Goal: Contribute content: Contribute content

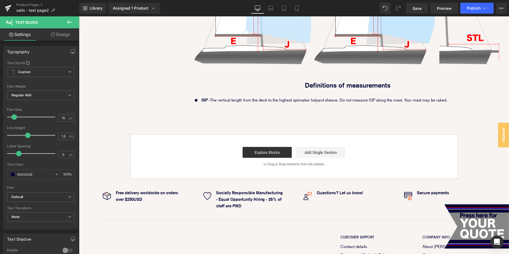
scroll to position [601, 0]
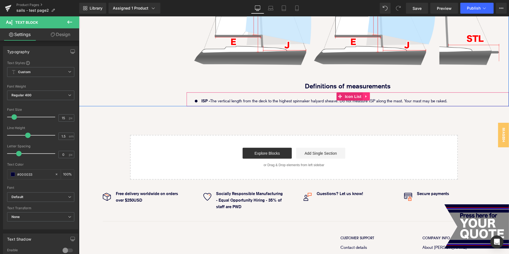
click at [365, 94] on icon at bounding box center [366, 96] width 4 height 4
click at [362, 94] on icon at bounding box center [363, 96] width 4 height 4
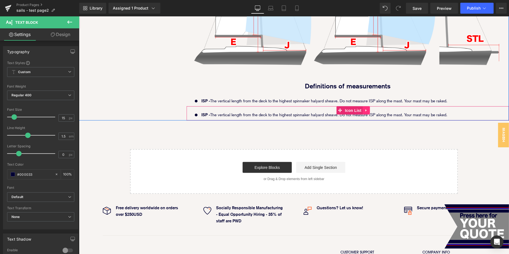
click at [368, 108] on icon at bounding box center [366, 110] width 4 height 4
click at [372, 106] on link at bounding box center [369, 110] width 7 height 8
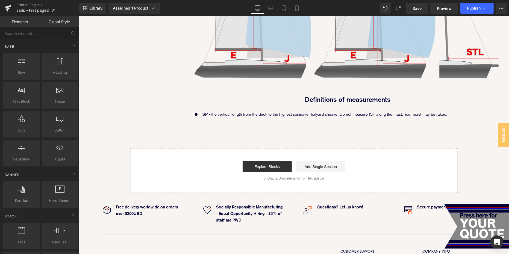
scroll to position [605, 0]
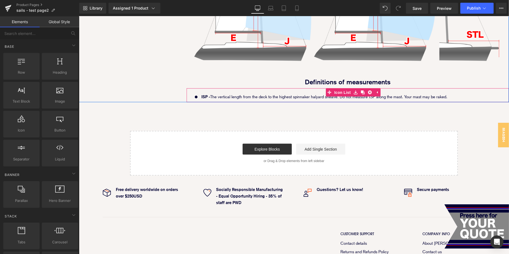
click at [447, 94] on div "ISP - The vertical length from the deck to the highest spinnaker halyard sheave…" at bounding box center [323, 97] width 247 height 6
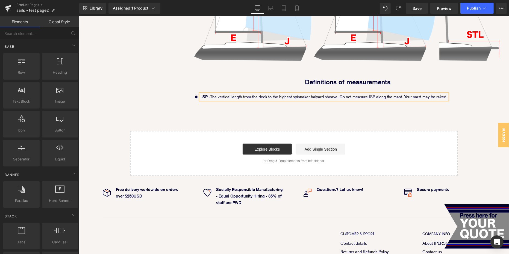
click at [459, 94] on div "Icon ISP - The vertical length from the deck to the highest spinnaker halyard s…" at bounding box center [348, 98] width 312 height 9
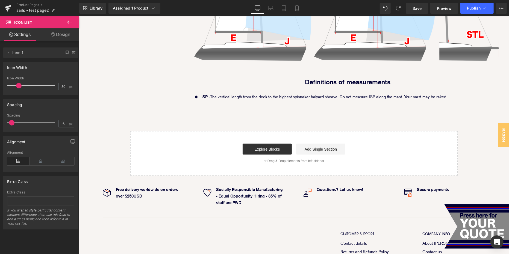
click at [439, 94] on p "ISP - The vertical length from the deck to the highest spinnaker halyard sheave…" at bounding box center [324, 97] width 246 height 6
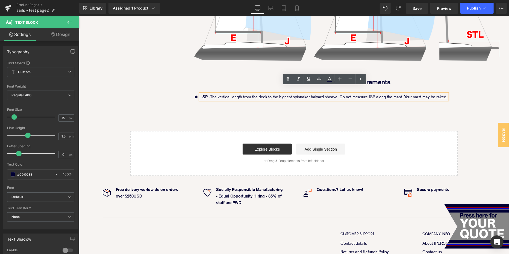
click at [438, 94] on p "ISP - The vertical length from the deck to the highest spinnaker halyard sheave…" at bounding box center [324, 97] width 246 height 6
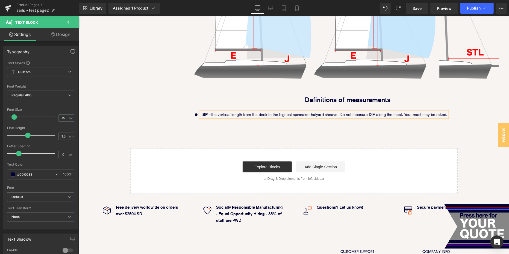
scroll to position [583, 0]
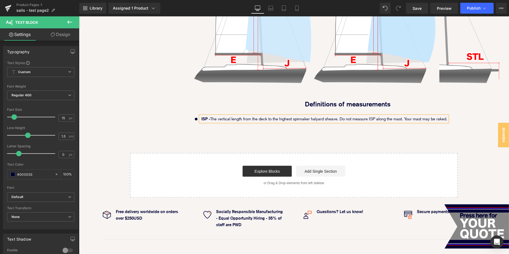
click at [444, 116] on p "ISP - The vertical length from the deck to the highest spinnaker halyard sheave…" at bounding box center [324, 119] width 246 height 6
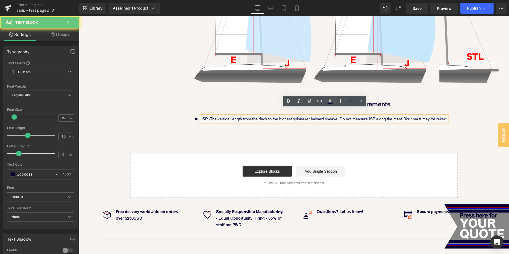
click at [447, 116] on div "ISP - The vertical length from the deck to the highest spinnaker halyard sheave…" at bounding box center [323, 119] width 247 height 6
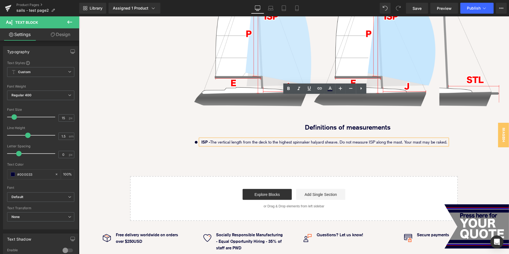
scroll to position [556, 0]
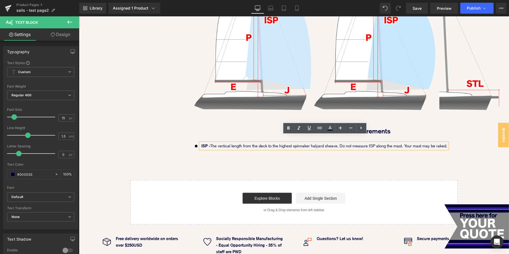
click at [447, 143] on p "ISP - The vertical length from the deck to the highest spinnaker halyard sheave…" at bounding box center [324, 146] width 246 height 6
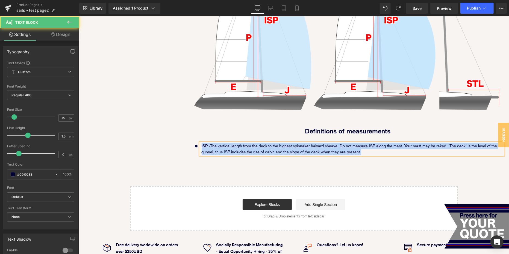
drag, startPoint x: 369, startPoint y: 146, endPoint x: 145, endPoint y: 112, distance: 226.5
click at [146, 113] on div "Liquid Icon Use the Calculator! Text Block Icon Ask us if you have any doubts o…" at bounding box center [294, 15] width 430 height 283
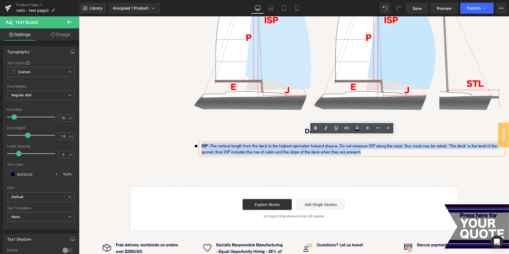
copy p "ISP - The vertical length from the deck to the highest spinnaker halyard sheave…"
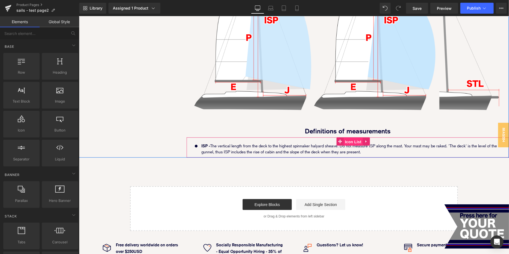
click at [345, 138] on span "Icon List" at bounding box center [352, 142] width 19 height 8
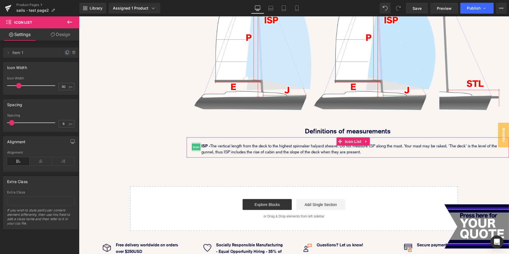
click at [65, 51] on icon at bounding box center [67, 53] width 4 height 4
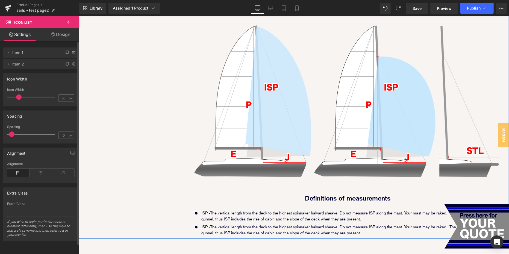
scroll to position [489, 0]
click at [206, 225] on strong "ISP -" at bounding box center [205, 227] width 9 height 5
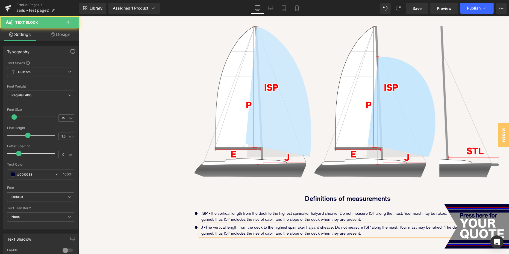
drag, startPoint x: 213, startPoint y: 220, endPoint x: 225, endPoint y: 220, distance: 12.0
click at [225, 224] on p "J - The vertical length from the deck to the highest spinnaker halyard sheave. …" at bounding box center [352, 230] width 302 height 12
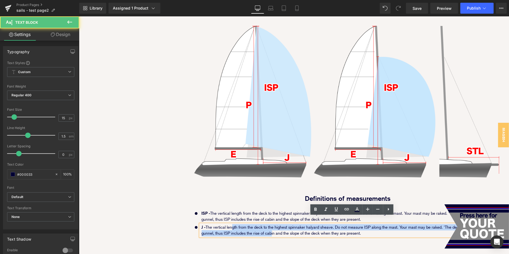
drag, startPoint x: 233, startPoint y: 220, endPoint x: 356, endPoint y: 259, distance: 128.7
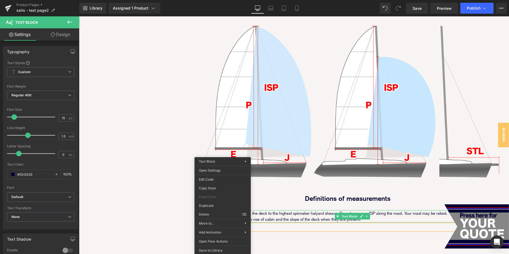
drag, startPoint x: 306, startPoint y: 212, endPoint x: 266, endPoint y: 212, distance: 39.9
click at [306, 212] on p "ISP - The vertical length from the deck to the highest spinnaker halyard sheave…" at bounding box center [352, 216] width 302 height 12
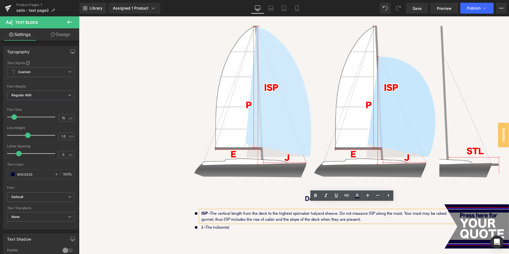
click at [79, 16] on div at bounding box center [79, 16] width 0 height 0
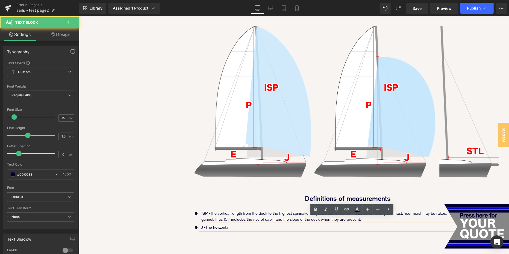
click at [222, 224] on p "J - The holizontal" at bounding box center [352, 227] width 302 height 6
click at [225, 224] on p "J - The holizontal" at bounding box center [352, 227] width 302 height 6
click at [262, 224] on p "J - The holizontal" at bounding box center [352, 227] width 302 height 6
click at [218, 224] on p "J - The holizontal" at bounding box center [352, 227] width 302 height 6
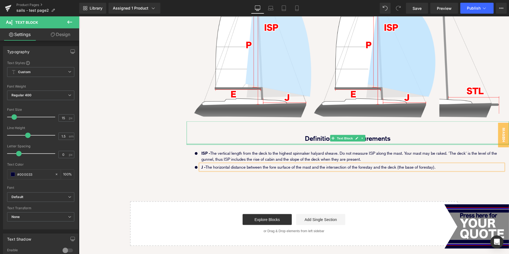
scroll to position [574, 0]
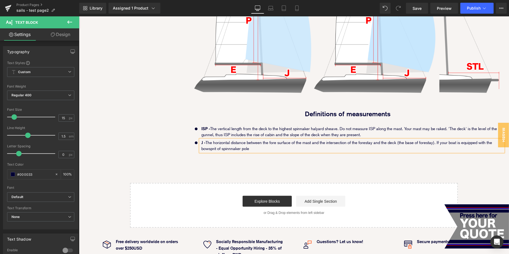
click at [231, 142] on p "J - The horizontal distance between the fore surface of the mast and the inters…" at bounding box center [352, 146] width 302 height 12
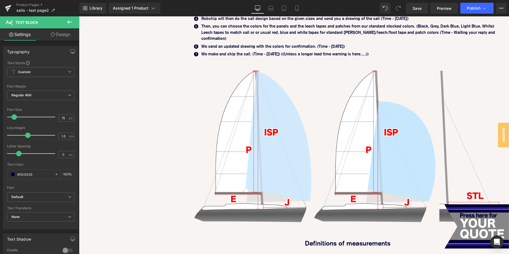
scroll to position [572, 0]
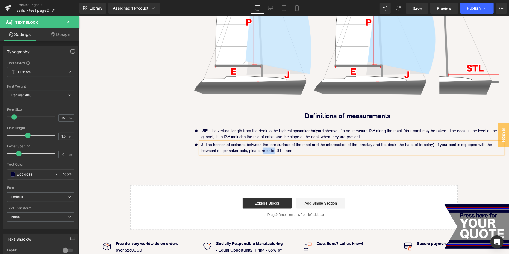
drag, startPoint x: 274, startPoint y: 144, endPoint x: 264, endPoint y: 144, distance: 10.9
click at [264, 144] on p "J - The horizontal distance between the fore surface of the mast and the inters…" at bounding box center [352, 147] width 302 height 12
click at [269, 143] on p "J - The horizontal distance between the fore surface of the mast and the inters…" at bounding box center [352, 147] width 302 height 12
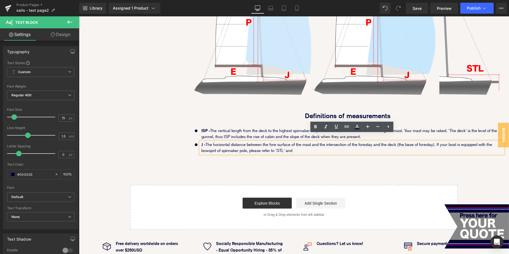
click at [306, 143] on p "J - The horizontal distance between the fore surface of the mast and the inters…" at bounding box center [352, 147] width 302 height 12
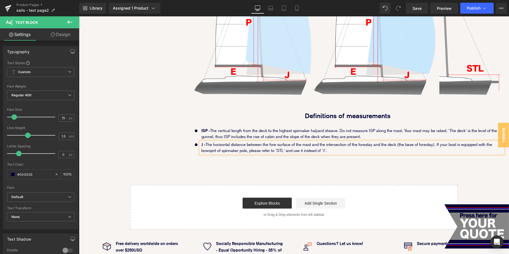
click at [149, 141] on div "Liquid Icon Use the Calculator! Text Block Icon Ask us if you have any doubts o…" at bounding box center [294, 7] width 430 height 297
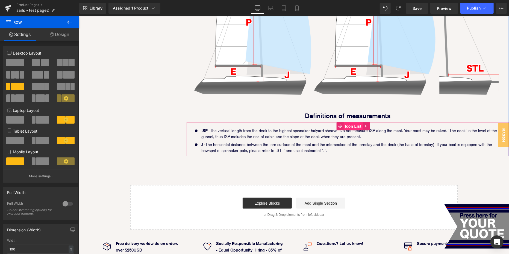
click at [351, 122] on span "Icon List" at bounding box center [352, 126] width 19 height 8
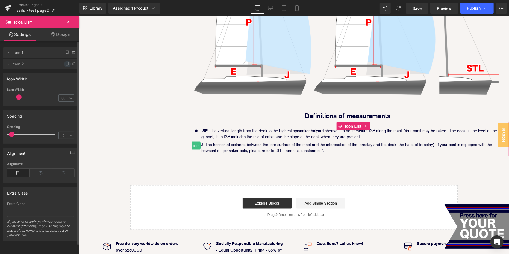
drag, startPoint x: 64, startPoint y: 64, endPoint x: 146, endPoint y: 147, distance: 116.6
click at [66, 64] on icon at bounding box center [67, 63] width 2 height 3
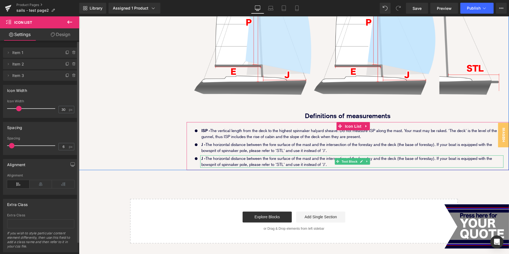
click at [206, 155] on p "J - The horizontal distance between the fore surface of the mast and the inters…" at bounding box center [352, 161] width 302 height 12
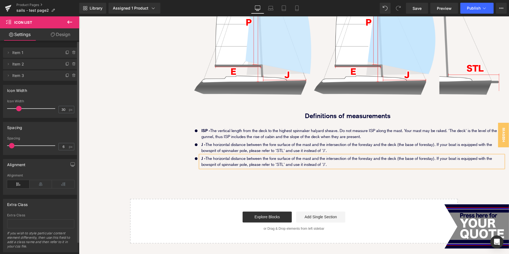
click at [202, 156] on strong "J -" at bounding box center [203, 158] width 4 height 5
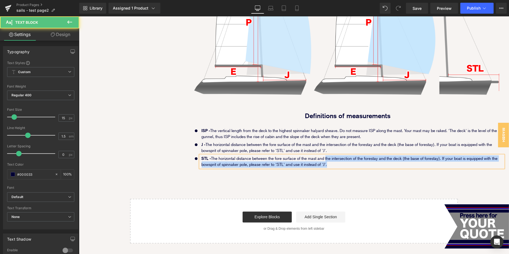
drag, startPoint x: 326, startPoint y: 151, endPoint x: 332, endPoint y: 158, distance: 8.7
click at [332, 158] on p "STL - The horizontal distance between the fore surface of the mast and the inte…" at bounding box center [352, 161] width 302 height 12
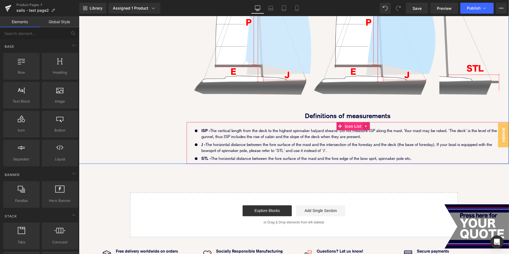
click at [349, 122] on span "Icon List" at bounding box center [352, 126] width 19 height 8
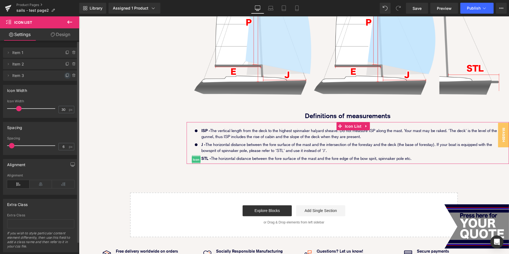
click at [65, 76] on icon at bounding box center [67, 75] width 4 height 4
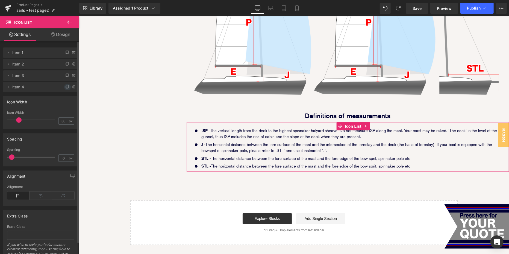
click at [65, 87] on icon at bounding box center [67, 87] width 4 height 4
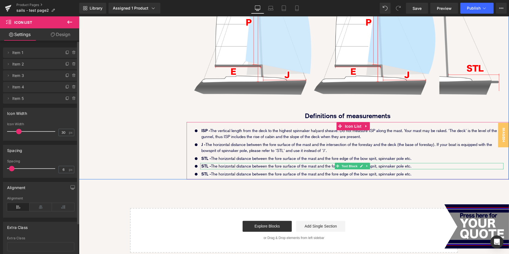
click at [225, 163] on p "STL - The horizontal distance between the fore surface of the mast and the fore…" at bounding box center [352, 166] width 302 height 6
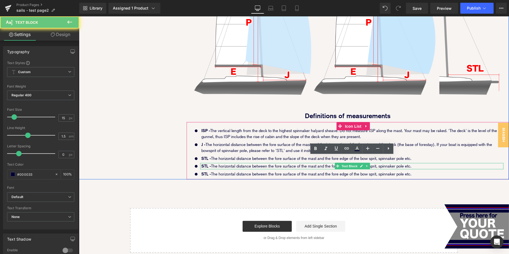
click at [225, 163] on p "STL - The horizontal distance between the fore surface of the mast and the fore…" at bounding box center [352, 166] width 302 height 6
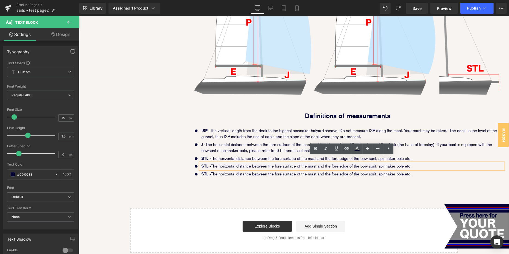
click at [424, 163] on p "STL - The horizontal distance between the fore surface of the mast and the fore…" at bounding box center [352, 166] width 302 height 6
drag, startPoint x: 423, startPoint y: 160, endPoint x: 201, endPoint y: 160, distance: 222.0
click at [201, 163] on div "STL - The horizontal distance between the fore surface of the mast and the fore…" at bounding box center [351, 166] width 303 height 6
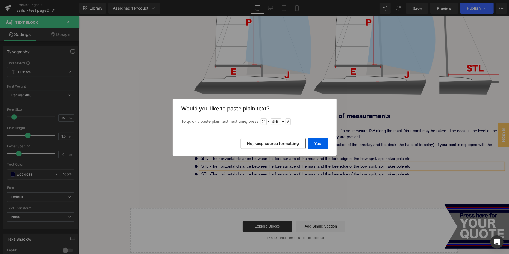
click at [323, 136] on div "Yes No, keep source formatting" at bounding box center [255, 144] width 164 height 24
click at [320, 144] on button "Yes" at bounding box center [318, 143] width 20 height 11
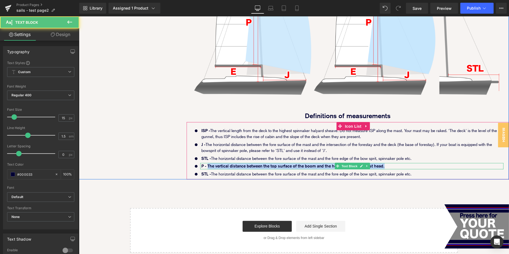
drag, startPoint x: 208, startPoint y: 158, endPoint x: 417, endPoint y: 159, distance: 209.2
click at [417, 163] on p "P - The vertical distance between the top surface of the boom and the hoist lim…" at bounding box center [352, 166] width 302 height 6
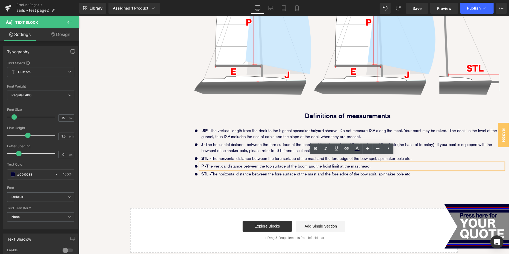
click at [132, 137] on div "Liquid Icon Use the Calculator! Text Block Icon Ask us if you have any doubts o…" at bounding box center [294, 19] width 430 height 321
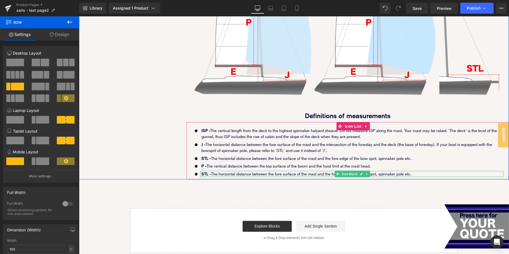
click at [228, 171] on p "STL - The horizontal distance between the fore surface of the mast and the fore…" at bounding box center [352, 174] width 302 height 6
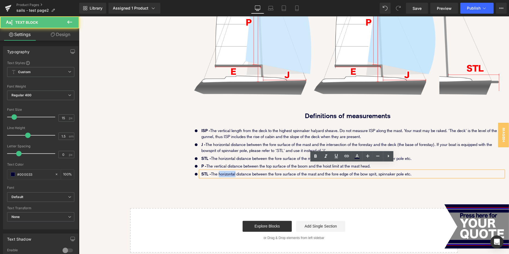
drag, startPoint x: 201, startPoint y: 166, endPoint x: 438, endPoint y: 166, distance: 236.8
click at [438, 171] on p "STL - The horizontal distance between the fore surface of the mast and the fore…" at bounding box center [352, 174] width 302 height 6
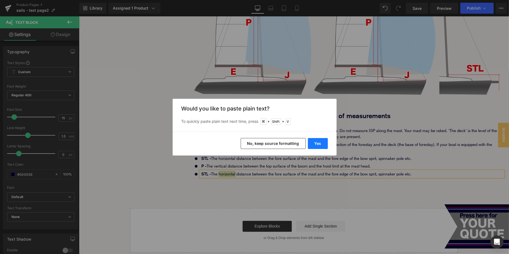
click at [318, 143] on button "Yes" at bounding box center [318, 143] width 20 height 11
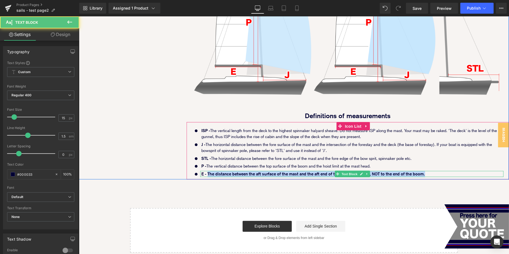
drag, startPoint x: 207, startPoint y: 166, endPoint x: 465, endPoint y: 165, distance: 257.3
click at [465, 171] on p "E - The distance between the aft surface of the mast and the aft end of the foo…" at bounding box center [352, 174] width 302 height 6
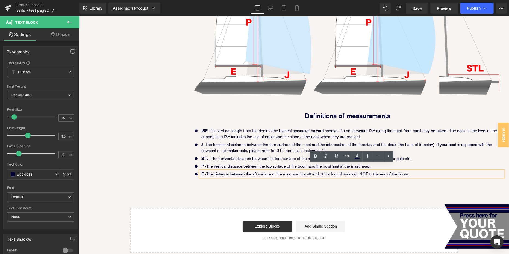
click at [171, 179] on div "Image" at bounding box center [294, 179] width 430 height 1
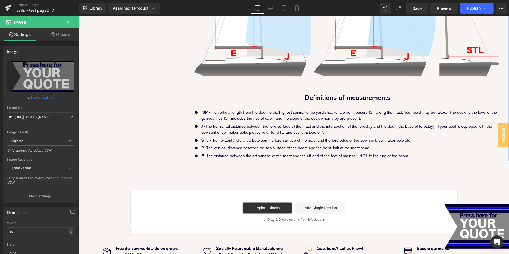
scroll to position [594, 0]
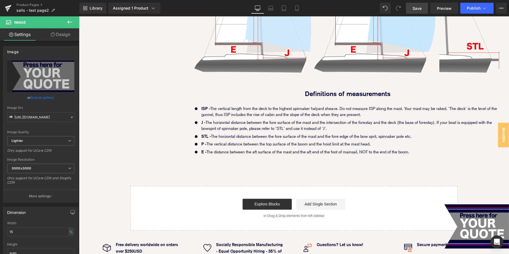
click at [412, 6] on link "Save" at bounding box center [417, 8] width 22 height 11
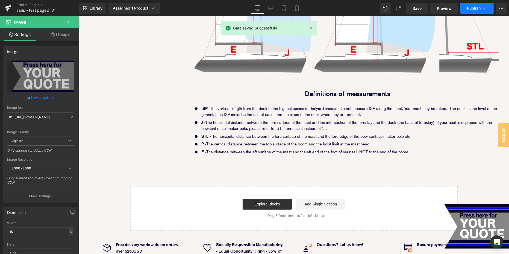
click at [469, 10] on span "Publish" at bounding box center [474, 8] width 14 height 4
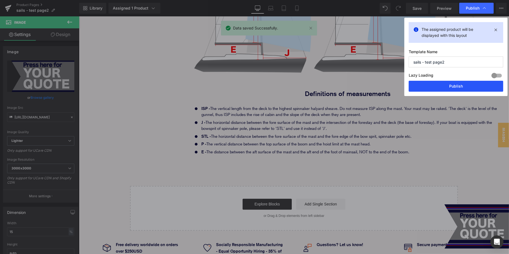
click at [450, 87] on button "Publish" at bounding box center [456, 86] width 94 height 11
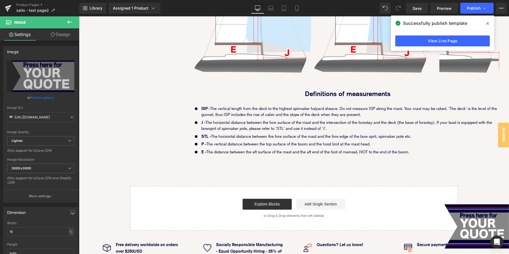
drag, startPoint x: 410, startPoint y: 8, endPoint x: 489, endPoint y: 24, distance: 80.9
click at [489, 24] on span at bounding box center [487, 23] width 9 height 9
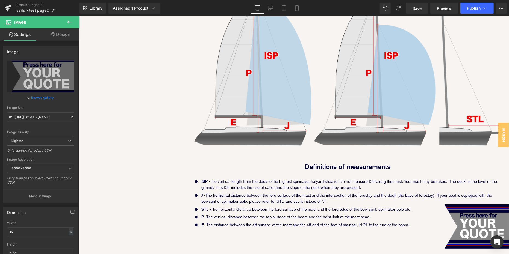
scroll to position [637, 0]
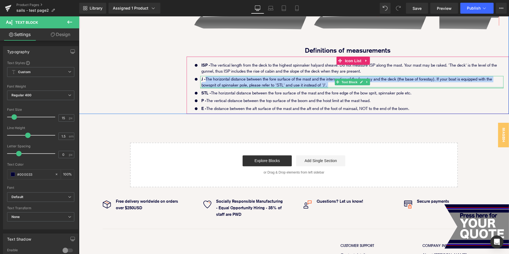
drag, startPoint x: 207, startPoint y: 72, endPoint x: 342, endPoint y: 79, distance: 134.9
click at [342, 79] on div "J - The horizontal distance between the fore surface of the mast and the inters…" at bounding box center [351, 82] width 303 height 12
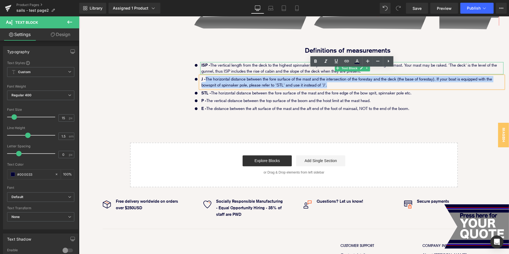
click at [259, 62] on p "ISP - The vertical length from the deck to the highest spinnaker halyard sheave…" at bounding box center [352, 68] width 302 height 12
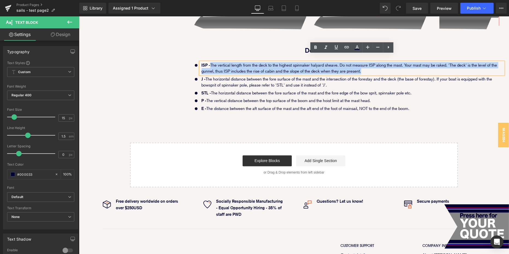
drag, startPoint x: 211, startPoint y: 57, endPoint x: 411, endPoint y: 63, distance: 200.8
click at [411, 63] on p "ISP - The vertical length from the deck to the highest spinnaker halyard sheave…" at bounding box center [352, 68] width 302 height 12
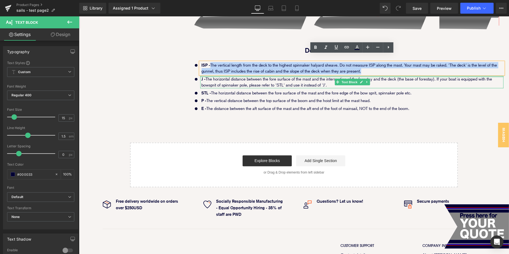
copy p "The vertical length from the deck to the highest spinnaker halyard sheave. Do n…"
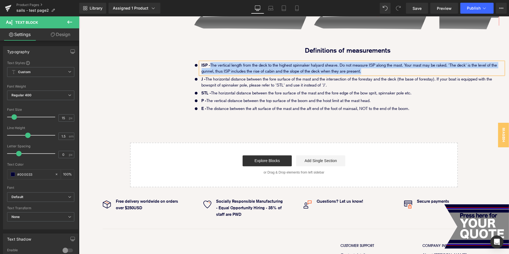
drag, startPoint x: 168, startPoint y: 95, endPoint x: 352, endPoint y: 60, distance: 187.9
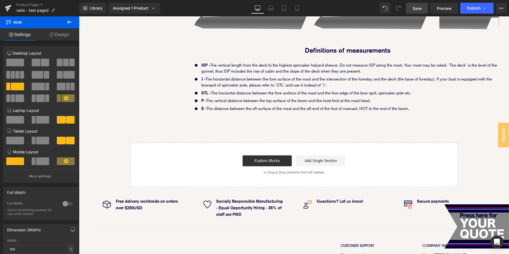
click at [412, 11] on link "Save" at bounding box center [417, 8] width 22 height 11
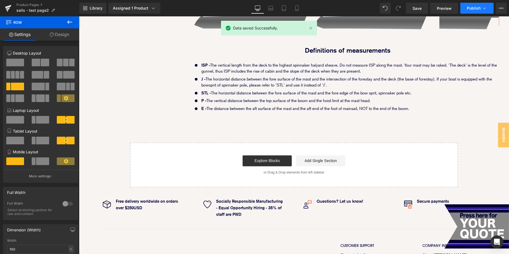
click at [473, 5] on button "Publish" at bounding box center [476, 8] width 33 height 11
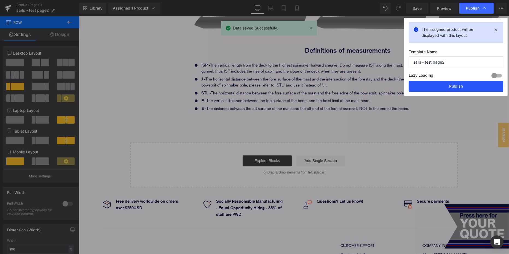
click at [450, 88] on button "Publish" at bounding box center [456, 86] width 94 height 11
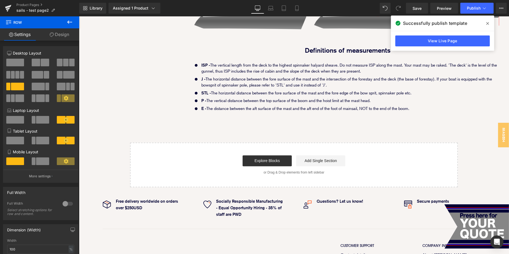
click at [489, 25] on span at bounding box center [487, 23] width 9 height 9
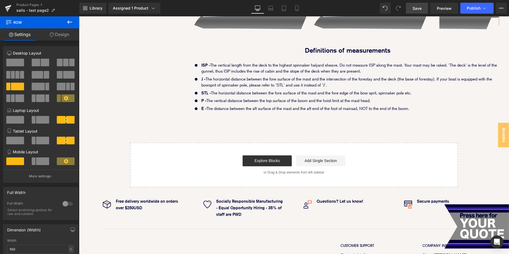
click at [415, 10] on span "Save" at bounding box center [416, 8] width 9 height 6
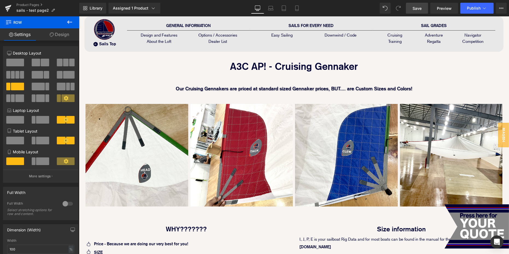
scroll to position [0, 0]
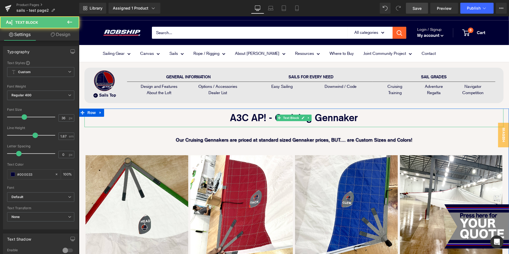
drag, startPoint x: 398, startPoint y: 122, endPoint x: 361, endPoint y: 118, distance: 37.3
click at [361, 118] on p "A3C AP! - Cruising Gennaker" at bounding box center [293, 117] width 419 height 18
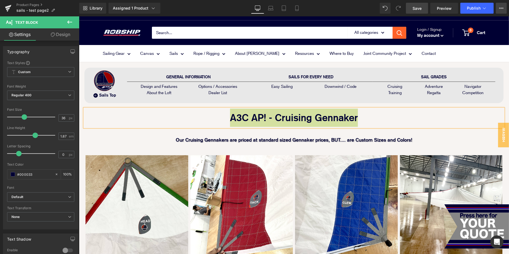
click at [503, 10] on button "View Live Page View with current Template Save Template to Library Schedule Pub…" at bounding box center [501, 8] width 11 height 11
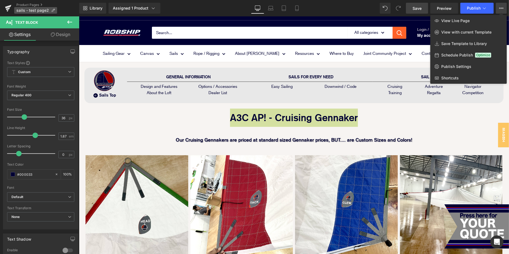
click at [31, 10] on span "sails - test page2" at bounding box center [32, 10] width 33 height 4
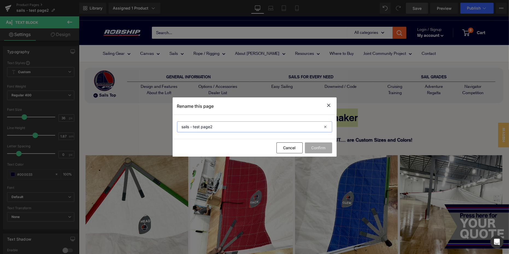
click at [222, 126] on input "sails - test page2" at bounding box center [254, 127] width 155 height 11
drag, startPoint x: 225, startPoint y: 126, endPoint x: 147, endPoint y: 126, distance: 78.7
click at [149, 126] on div "Rename this page sails - test page2 Cancel Confirm" at bounding box center [254, 127] width 509 height 254
click at [212, 127] on input "sails - test page2" at bounding box center [254, 127] width 155 height 11
drag, startPoint x: 193, startPoint y: 128, endPoint x: 273, endPoint y: 128, distance: 80.3
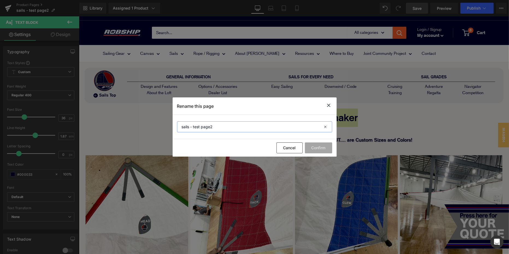
click at [271, 128] on input "sails - test page2" at bounding box center [254, 127] width 155 height 11
paste input "A3C AP! - Cruising Gennaker"
type input "sails - A3C AP! - Cruising Gennaker"
click at [324, 152] on button "Confirm" at bounding box center [318, 148] width 27 height 11
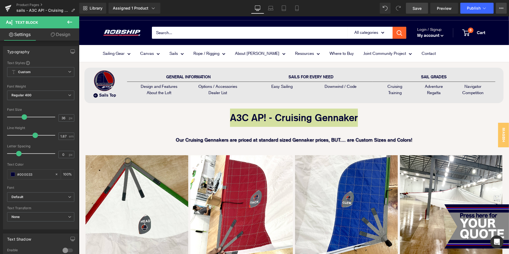
click at [501, 8] on icon at bounding box center [501, 8] width 4 height 4
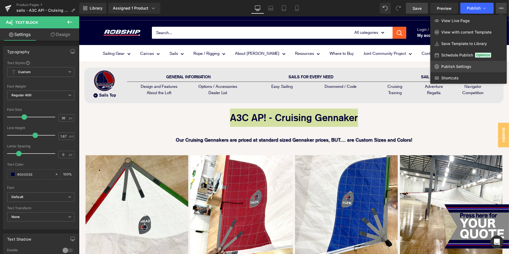
click at [455, 68] on span "Publish Settings" at bounding box center [456, 66] width 30 height 5
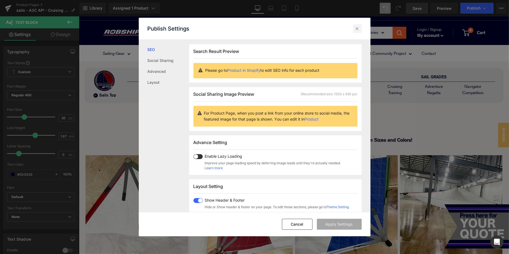
click at [359, 27] on icon at bounding box center [357, 28] width 5 height 5
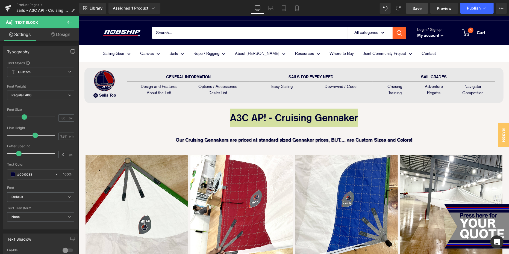
click at [418, 8] on span "Save" at bounding box center [416, 8] width 9 height 6
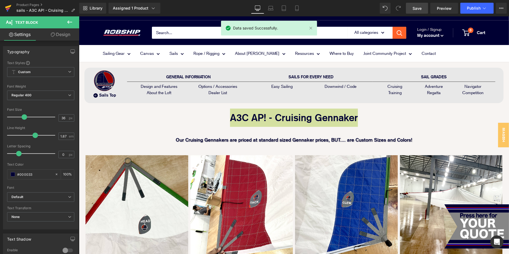
click at [10, 10] on icon at bounding box center [8, 8] width 7 height 14
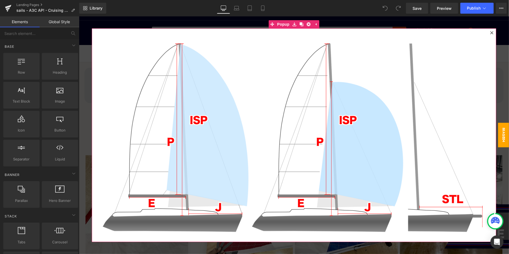
click at [492, 32] on icon at bounding box center [491, 32] width 3 height 3
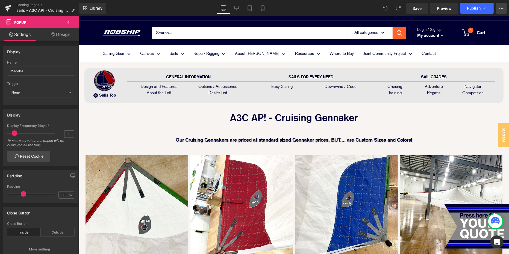
click at [502, 10] on icon at bounding box center [501, 8] width 4 height 4
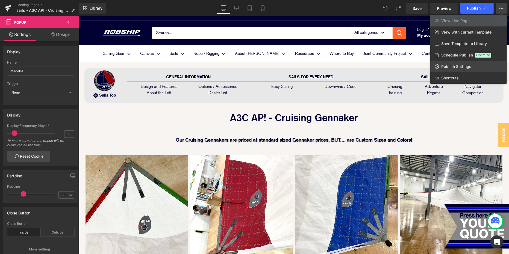
click at [453, 69] on link "Publish Settings" at bounding box center [468, 66] width 76 height 11
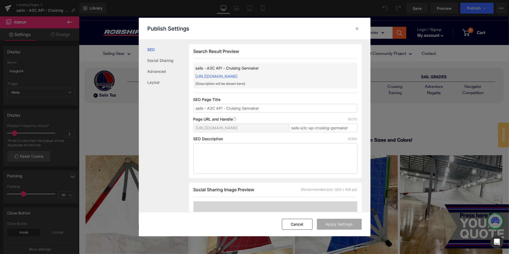
scroll to position [0, 0]
click at [356, 28] on icon at bounding box center [357, 28] width 5 height 5
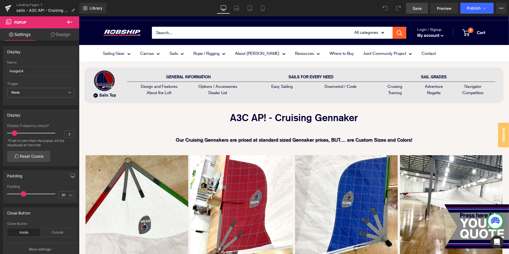
click at [424, 8] on link "Save" at bounding box center [417, 8] width 22 height 11
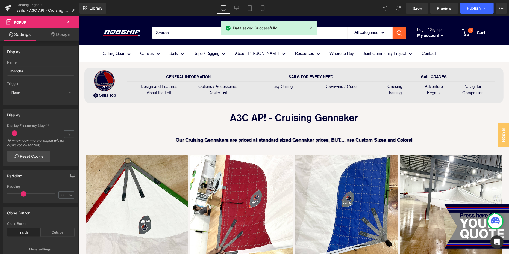
click at [475, 2] on div "Library Desktop Desktop Laptop Tablet Mobile Save Preview Publish Scheduled Vie…" at bounding box center [294, 8] width 430 height 16
click at [473, 10] on span "Publish" at bounding box center [474, 8] width 14 height 4
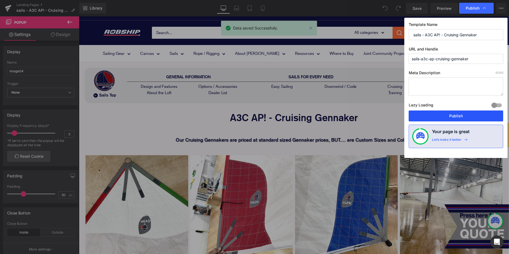
drag, startPoint x: 450, startPoint y: 114, endPoint x: 267, endPoint y: 86, distance: 184.7
click at [450, 114] on button "Publish" at bounding box center [456, 116] width 94 height 11
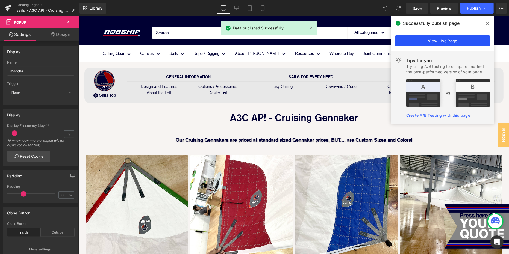
click at [436, 39] on link "View Live Page" at bounding box center [442, 41] width 94 height 11
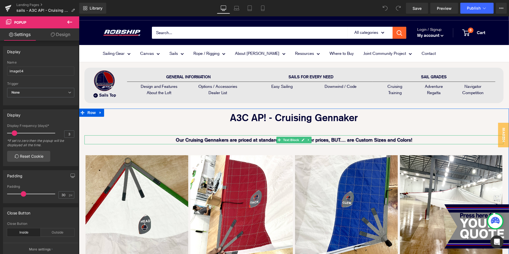
drag, startPoint x: 281, startPoint y: 139, endPoint x: 281, endPoint y: 105, distance: 34.1
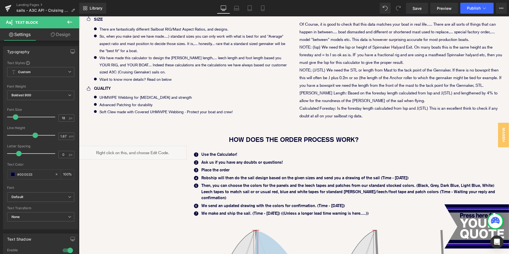
scroll to position [319, 0]
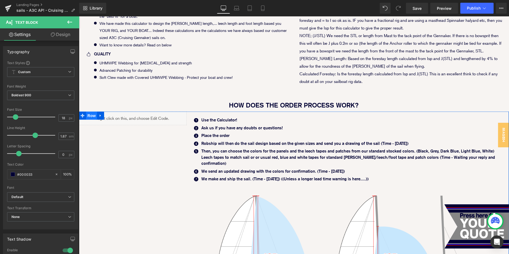
click at [87, 116] on span "Row" at bounding box center [91, 115] width 11 height 8
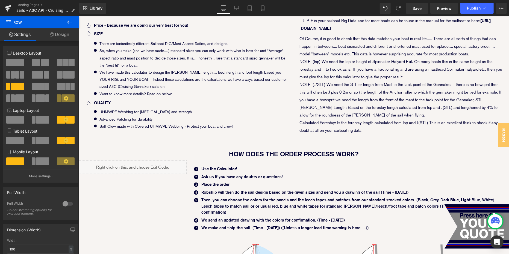
scroll to position [298, 0]
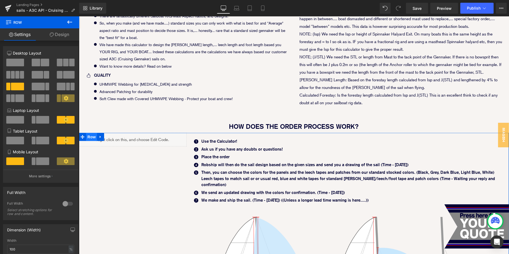
click at [93, 137] on span "Row" at bounding box center [91, 137] width 11 height 8
click at [66, 36] on link "Design" at bounding box center [60, 34] width 40 height 12
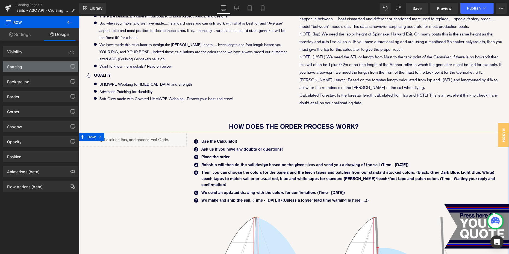
click at [50, 66] on div "Spacing" at bounding box center [40, 66] width 75 height 10
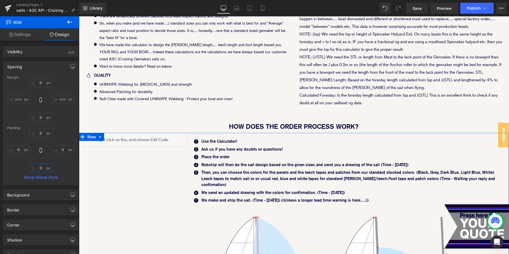
click at [36, 169] on input "0" at bounding box center [40, 168] width 23 height 9
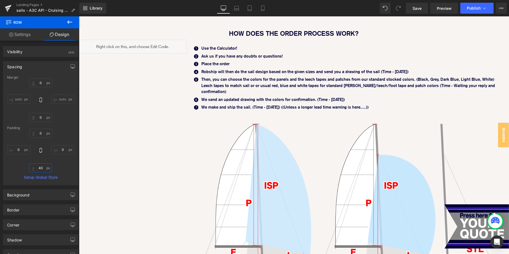
scroll to position [355, 0]
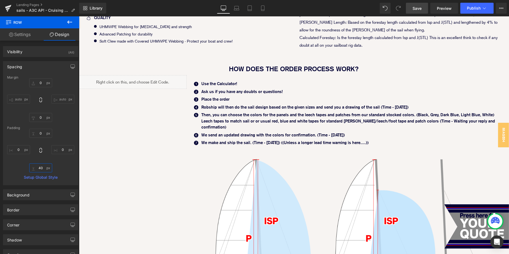
type input "4"
click at [37, 118] on input "0" at bounding box center [40, 117] width 23 height 9
type input "40"
click at [414, 5] on link "Save" at bounding box center [417, 8] width 22 height 11
click at [469, 3] on button "Publish" at bounding box center [476, 8] width 33 height 11
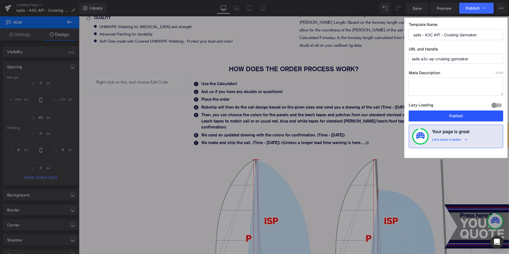
drag, startPoint x: 433, startPoint y: 115, endPoint x: 354, endPoint y: 98, distance: 80.6
click at [433, 115] on button "Publish" at bounding box center [456, 116] width 94 height 11
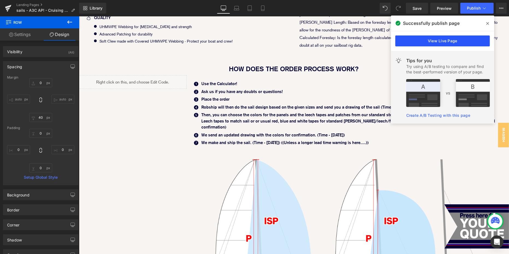
click at [454, 44] on link "View Live Page" at bounding box center [442, 41] width 94 height 11
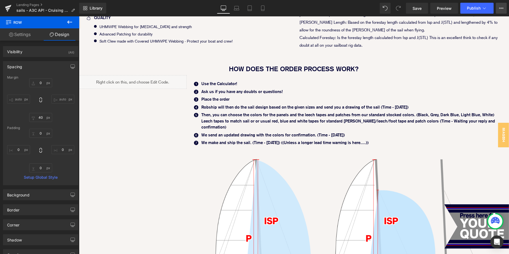
click at [504, 12] on button "View Live Page View with current Template Save Template to Library Schedule Pub…" at bounding box center [501, 8] width 11 height 11
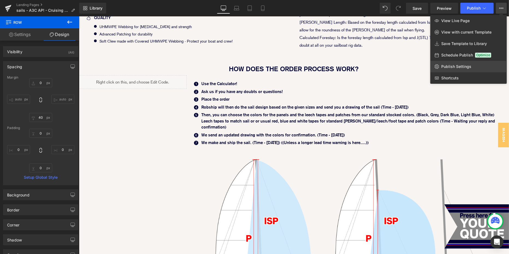
click at [466, 66] on span "Publish Settings" at bounding box center [456, 66] width 30 height 5
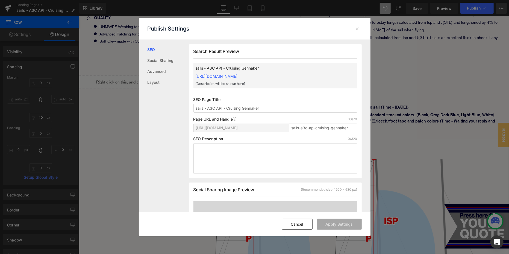
scroll to position [0, 0]
click at [196, 107] on input "sails - A3C AP! - Cruising Gennaker" at bounding box center [275, 108] width 164 height 9
type input "ROBSHIP sails - A3C AP! - Cruising Gennaker"
click at [339, 225] on button "Apply Settings" at bounding box center [339, 224] width 45 height 11
click at [355, 30] on icon at bounding box center [357, 28] width 5 height 5
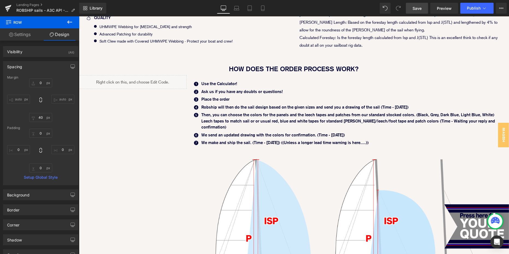
click at [417, 12] on link "Save" at bounding box center [417, 8] width 22 height 11
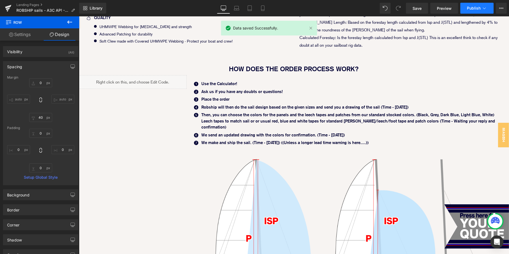
click at [469, 8] on span "Publish" at bounding box center [474, 8] width 14 height 4
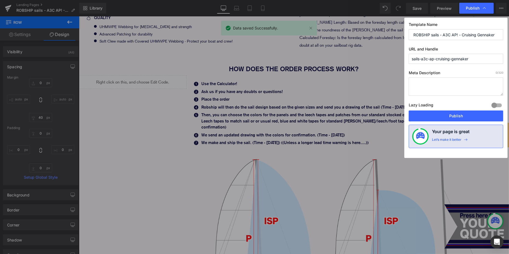
click at [442, 108] on div "Lazy Loading Build Upgrade plan to unlock" at bounding box center [456, 106] width 94 height 9
click at [440, 113] on button "Publish" at bounding box center [456, 116] width 94 height 11
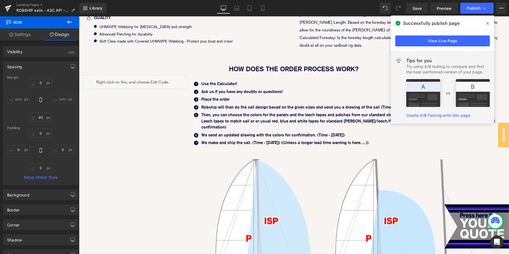
click at [488, 23] on icon at bounding box center [487, 23] width 3 height 4
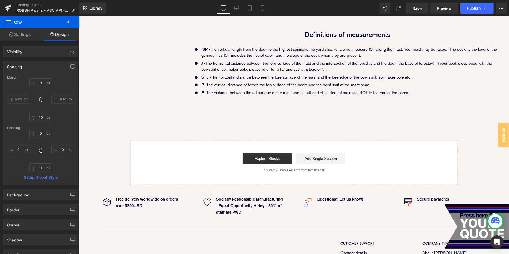
scroll to position [507, 0]
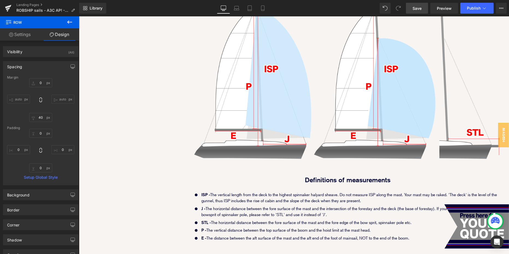
click at [413, 6] on span "Save" at bounding box center [416, 8] width 9 height 6
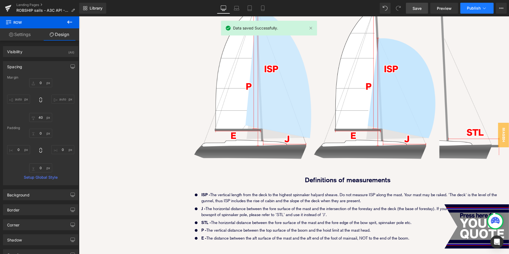
click at [474, 12] on button "Publish" at bounding box center [476, 8] width 33 height 11
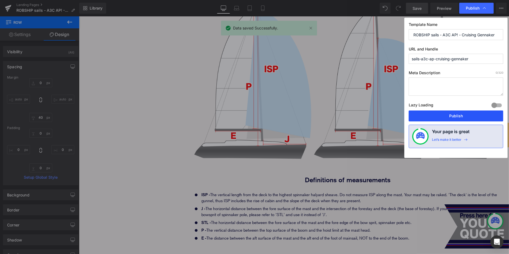
click at [454, 119] on button "Publish" at bounding box center [456, 116] width 94 height 11
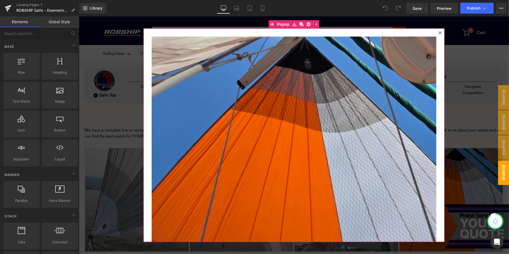
click at [441, 31] on icon at bounding box center [439, 32] width 3 height 3
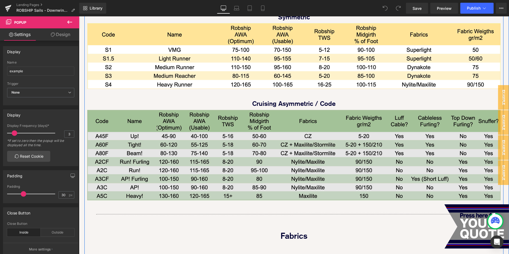
scroll to position [383, 0]
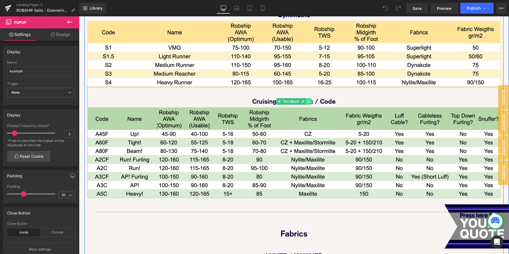
click at [308, 100] on icon at bounding box center [308, 101] width 1 height 2
click at [304, 100] on icon at bounding box center [305, 101] width 3 height 3
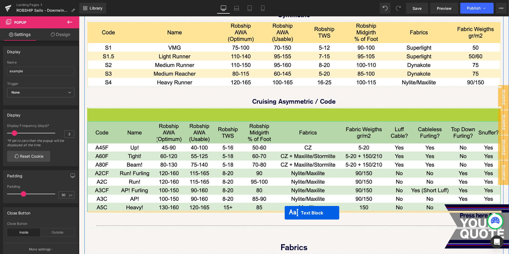
drag, startPoint x: 279, startPoint y: 120, endPoint x: 285, endPoint y: 212, distance: 92.2
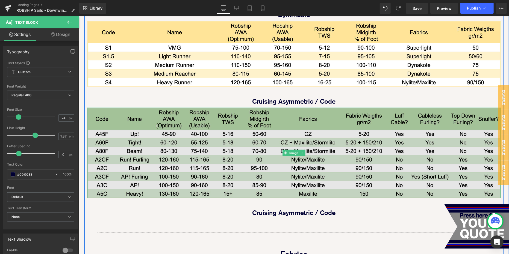
scroll to position [383, 0]
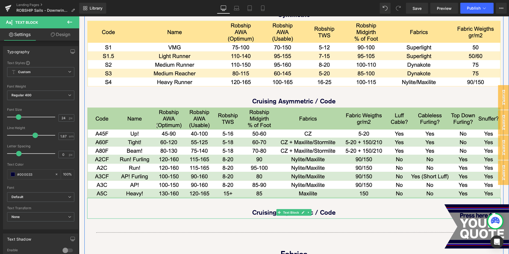
click at [262, 210] on b "Cruising Asymmetric / Code" at bounding box center [293, 212] width 83 height 8
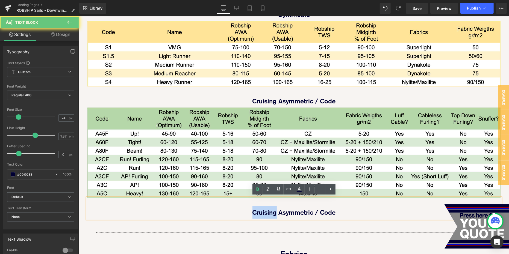
click at [262, 210] on b "Cruising Asymmetric / Code" at bounding box center [293, 212] width 83 height 8
click at [251, 210] on p "Cruising Asymmetric / Code" at bounding box center [293, 212] width 413 height 13
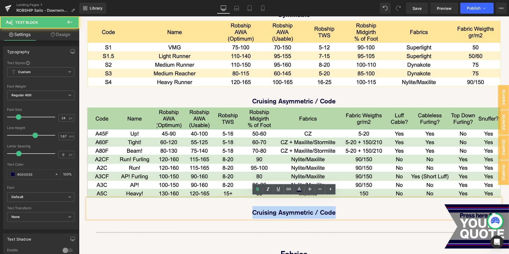
drag, startPoint x: 251, startPoint y: 210, endPoint x: 369, endPoint y: 212, distance: 118.3
click at [370, 213] on p "Cruising Asymmetric / Code" at bounding box center [293, 212] width 413 height 13
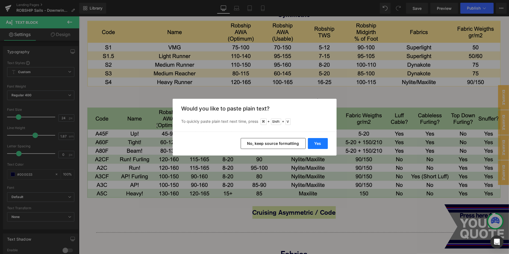
click at [315, 143] on button "Yes" at bounding box center [318, 143] width 20 height 11
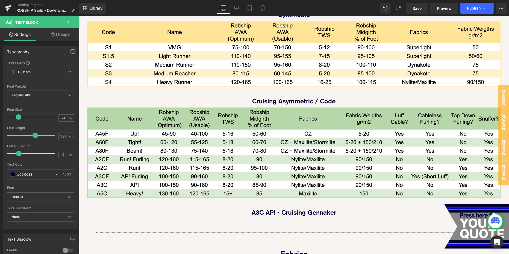
click at [69, 21] on icon at bounding box center [69, 22] width 7 height 7
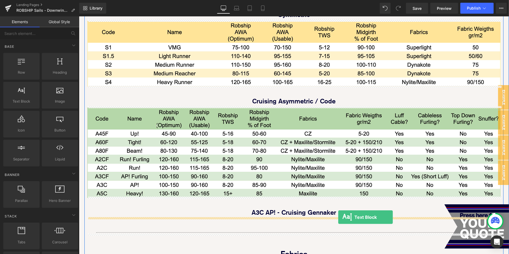
drag, startPoint x: 90, startPoint y: 112, endPoint x: 338, endPoint y: 217, distance: 269.6
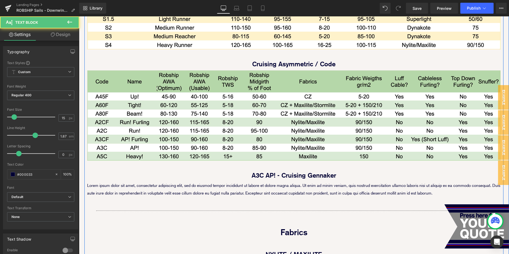
scroll to position [427, 0]
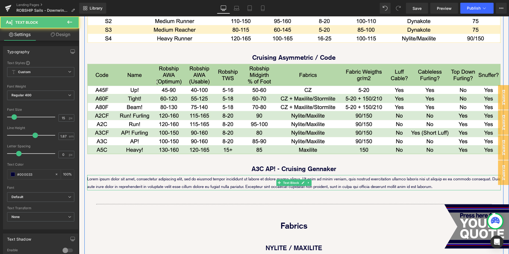
click at [209, 179] on p "Lorem ipsum dolor sit amet, consectetur adipiscing elit, sed do eiusmod tempor …" at bounding box center [293, 182] width 413 height 15
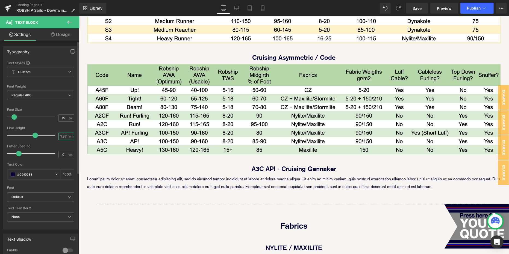
click at [61, 135] on input "1.87" at bounding box center [64, 136] width 10 height 7
type input "1.5"
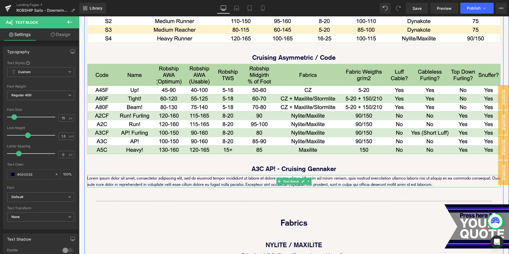
click at [227, 182] on p "Lorem ipsum dolor sit amet, consectetur adipiscing elit, sed do eiusmod tempor …" at bounding box center [293, 181] width 413 height 12
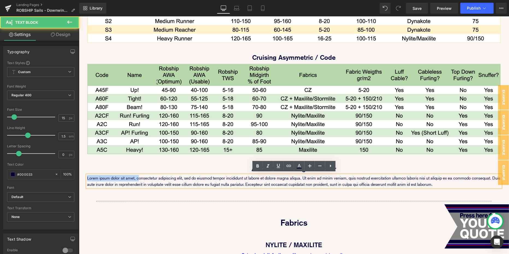
drag, startPoint x: 87, startPoint y: 177, endPoint x: 429, endPoint y: 205, distance: 342.6
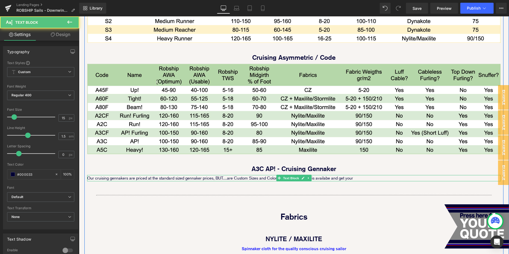
click at [326, 176] on p "Our cruising gennakers are priced at the standard sized gennaker prices, BUT...…" at bounding box center [293, 178] width 413 height 6
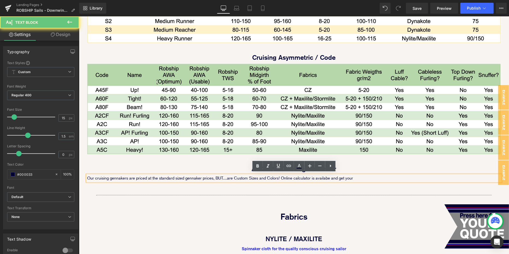
click at [356, 179] on p "Our cruising gennakers are priced at the standard sized gennaker prices, BUT...…" at bounding box center [293, 178] width 413 height 6
click at [323, 176] on p "Our cruising gennakers are priced at the standard sized gennaker prices, BUT...…" at bounding box center [293, 178] width 413 height 6
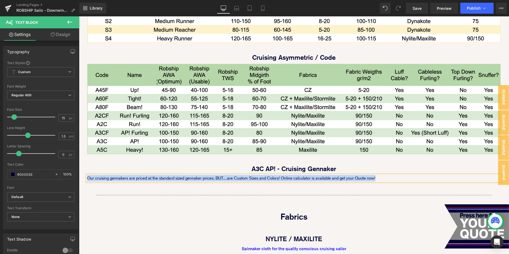
drag, startPoint x: 383, startPoint y: 176, endPoint x: 88, endPoint y: 177, distance: 295.0
click at [88, 177] on p "Our cruising gennakers are priced at the standard sized gennaker prices, BUT...…" at bounding box center [293, 178] width 413 height 6
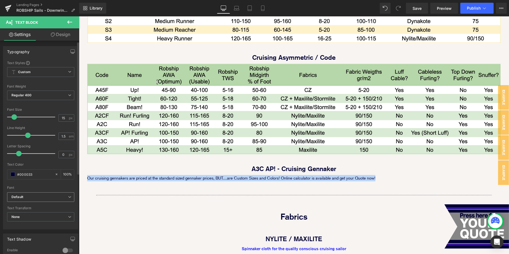
scroll to position [130, 0]
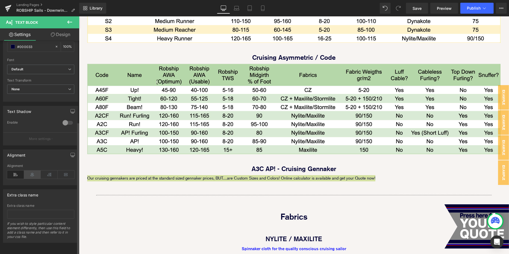
click at [30, 171] on icon at bounding box center [32, 175] width 17 height 8
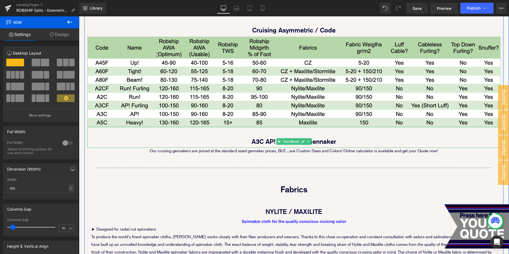
scroll to position [454, 0]
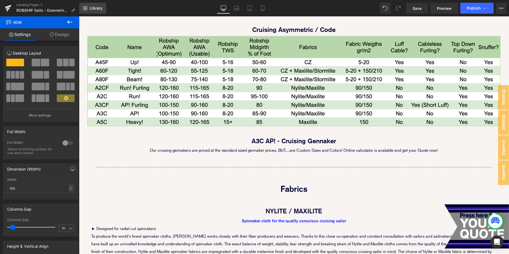
click at [91, 6] on span "Library" at bounding box center [96, 8] width 13 height 5
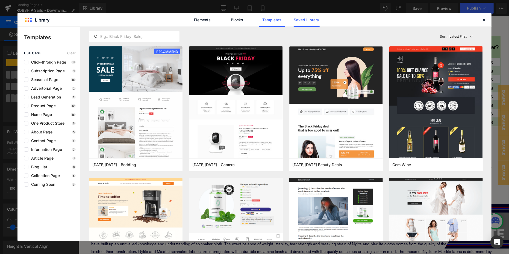
click at [308, 19] on link "Saved Library" at bounding box center [307, 20] width 26 height 14
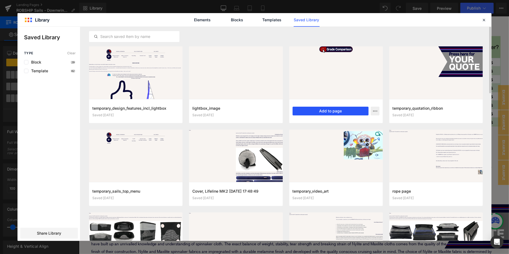
click at [334, 111] on button "Add to page" at bounding box center [331, 111] width 76 height 9
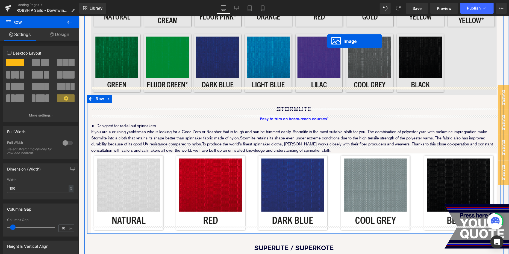
scroll to position [739, 0]
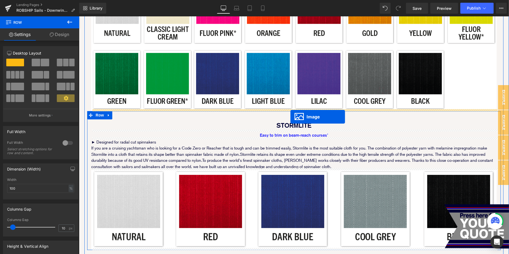
drag, startPoint x: 284, startPoint y: 173, endPoint x: 290, endPoint y: 117, distance: 56.3
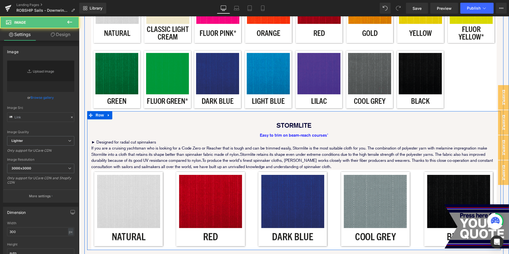
type input "https://ucarecdn.com/82296ac3-c9ec-4177-9737-a6e8dc114d61/-/format/auto/-/previ…"
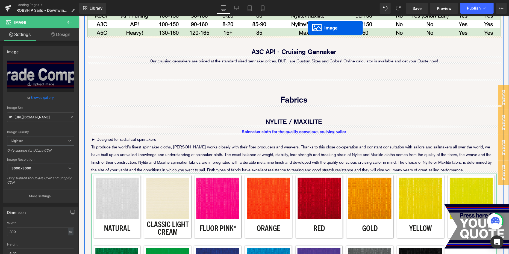
scroll to position [527, 0]
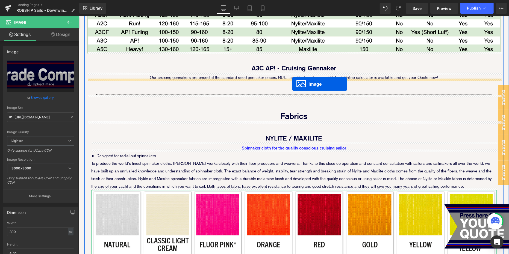
drag, startPoint x: 284, startPoint y: 233, endPoint x: 292, endPoint y: 84, distance: 149.1
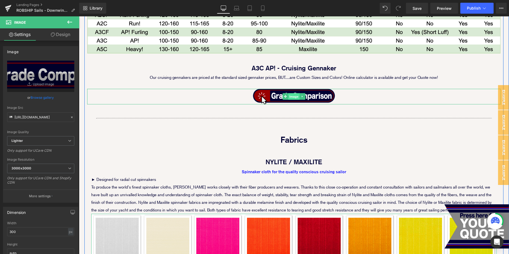
click at [291, 96] on span "Image" at bounding box center [293, 96] width 11 height 7
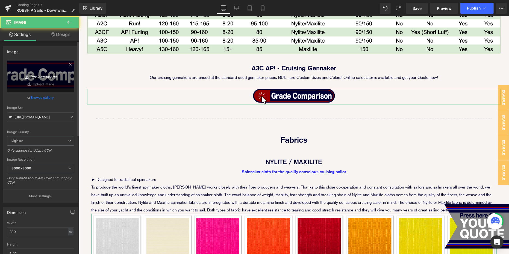
click at [44, 75] on icon "Replace Image" at bounding box center [41, 76] width 44 height 7
type input "C:\fakepath\link_buttons_to_calculator.png"
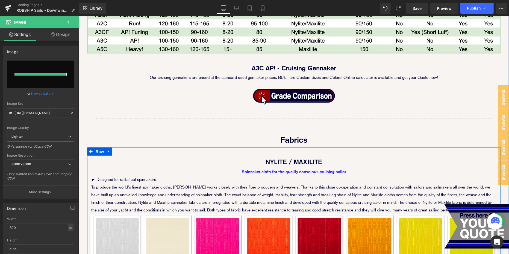
type input "https://ucarecdn.com/6329f437-7283-4158-8b70-cc76adc27ebe/-/format/auto/-/previ…"
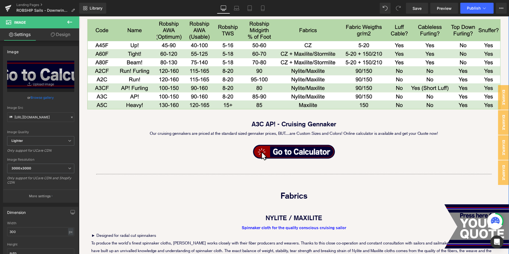
scroll to position [451, 0]
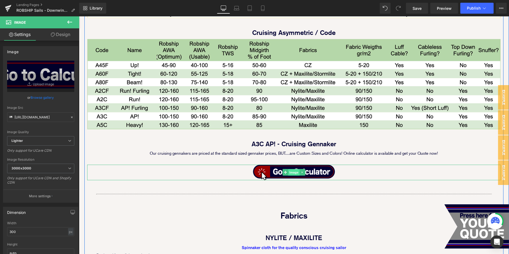
click at [291, 172] on span "Image" at bounding box center [293, 172] width 11 height 7
click at [294, 169] on span "Image" at bounding box center [293, 172] width 11 height 7
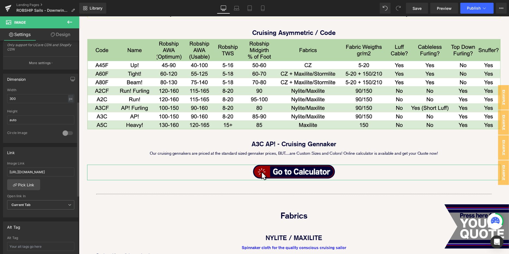
scroll to position [138, 0]
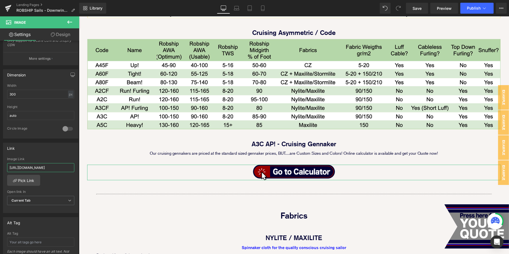
drag, startPoint x: 94, startPoint y: 181, endPoint x: 146, endPoint y: 167, distance: 52.8
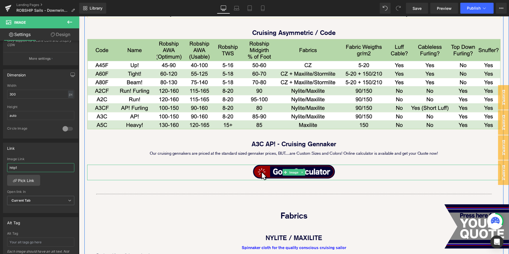
scroll to position [0, 0]
type input "h"
paste input "/pages/sails-a3c-ap-cruising-gennaker"
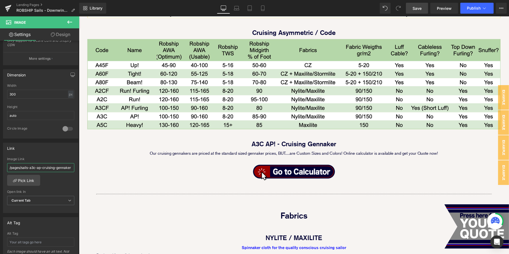
type input "/pages/sails-a3c-ap-cruising-gennaker"
click at [419, 5] on link "Save" at bounding box center [417, 8] width 22 height 11
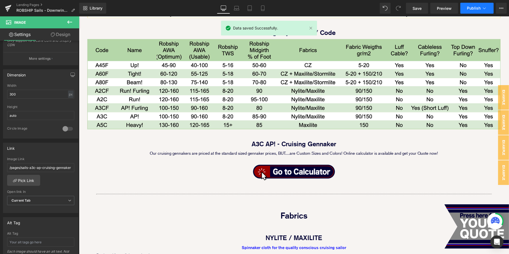
click at [472, 11] on button "Publish" at bounding box center [476, 8] width 33 height 11
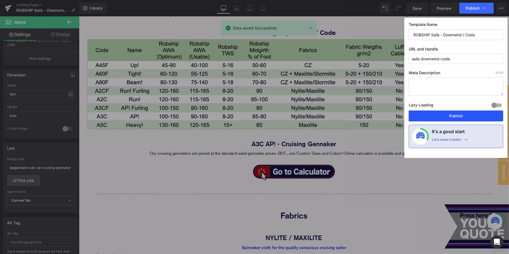
click at [448, 116] on button "Publish" at bounding box center [456, 116] width 94 height 11
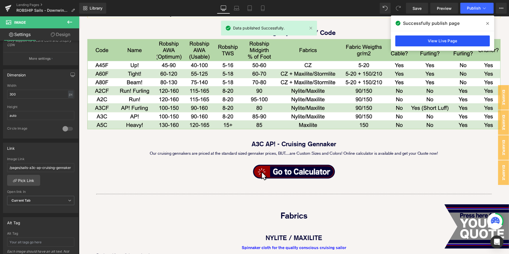
click at [455, 42] on link "View Live Page" at bounding box center [442, 41] width 94 height 11
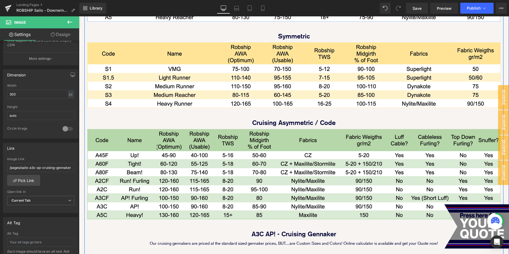
scroll to position [505, 0]
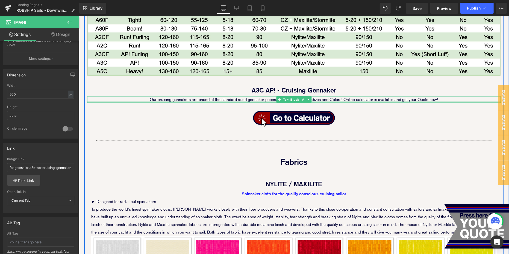
click at [264, 99] on p "Our cruising gennakers are priced at the standard sized gennaker prices, BUT...…" at bounding box center [293, 99] width 413 height 6
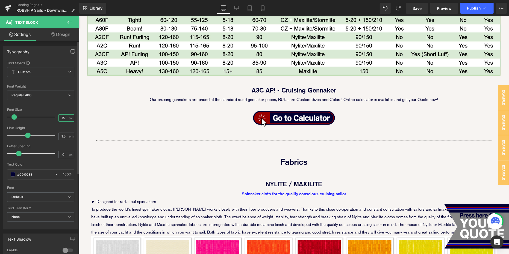
click at [64, 117] on input "15" at bounding box center [64, 118] width 10 height 7
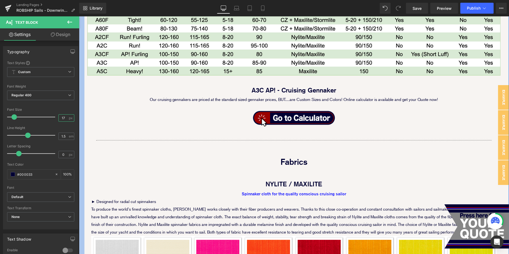
type input "18"
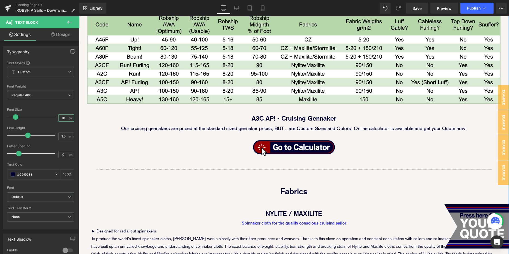
scroll to position [514, 0]
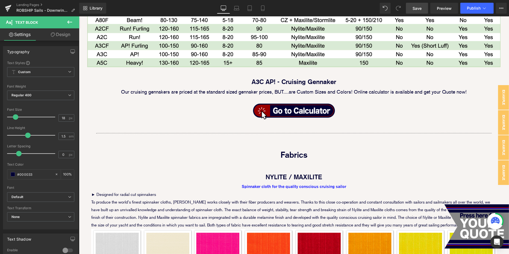
click at [413, 5] on span "Save" at bounding box center [416, 8] width 9 height 6
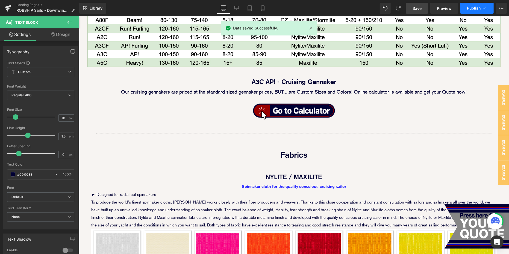
click at [476, 11] on button "Publish" at bounding box center [476, 8] width 33 height 11
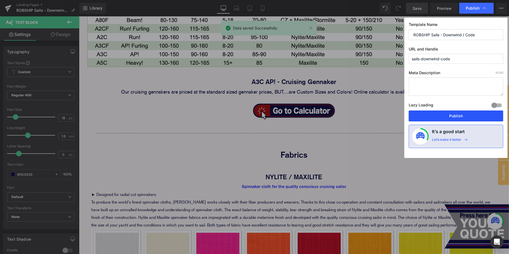
click at [454, 111] on button "Publish" at bounding box center [456, 116] width 94 height 11
